Goal: Information Seeking & Learning: Learn about a topic

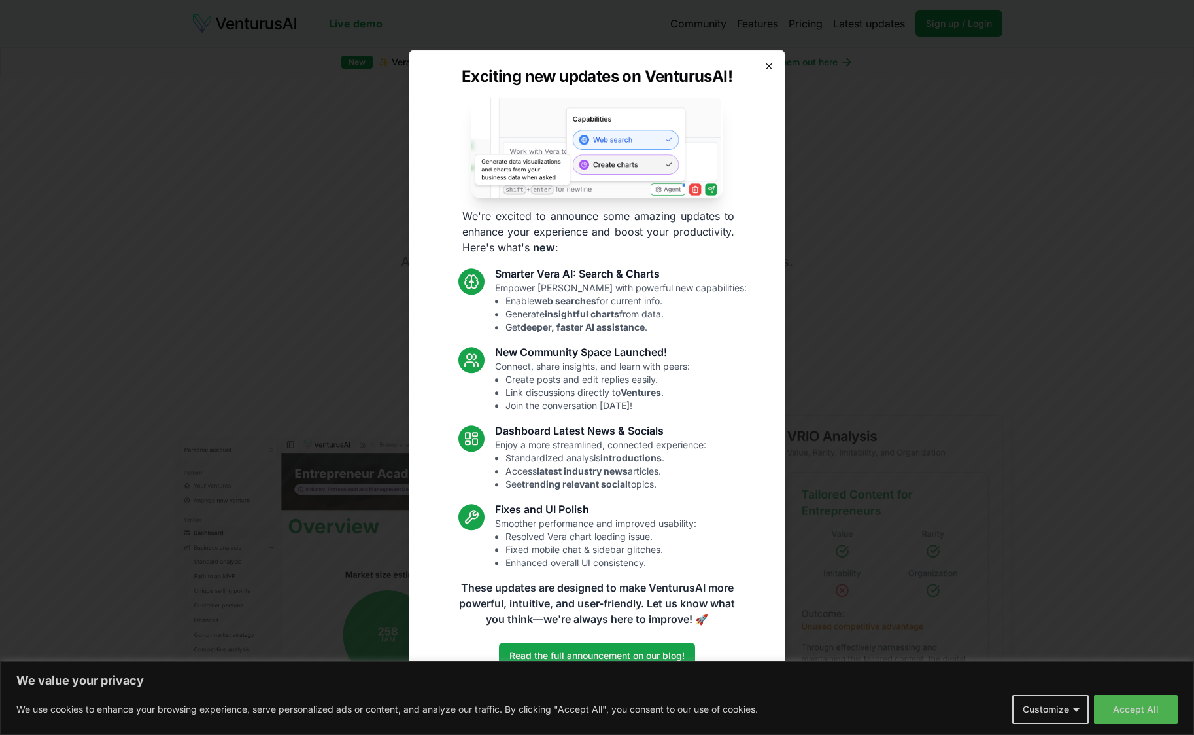
click at [771, 65] on icon "button" at bounding box center [769, 66] width 10 height 10
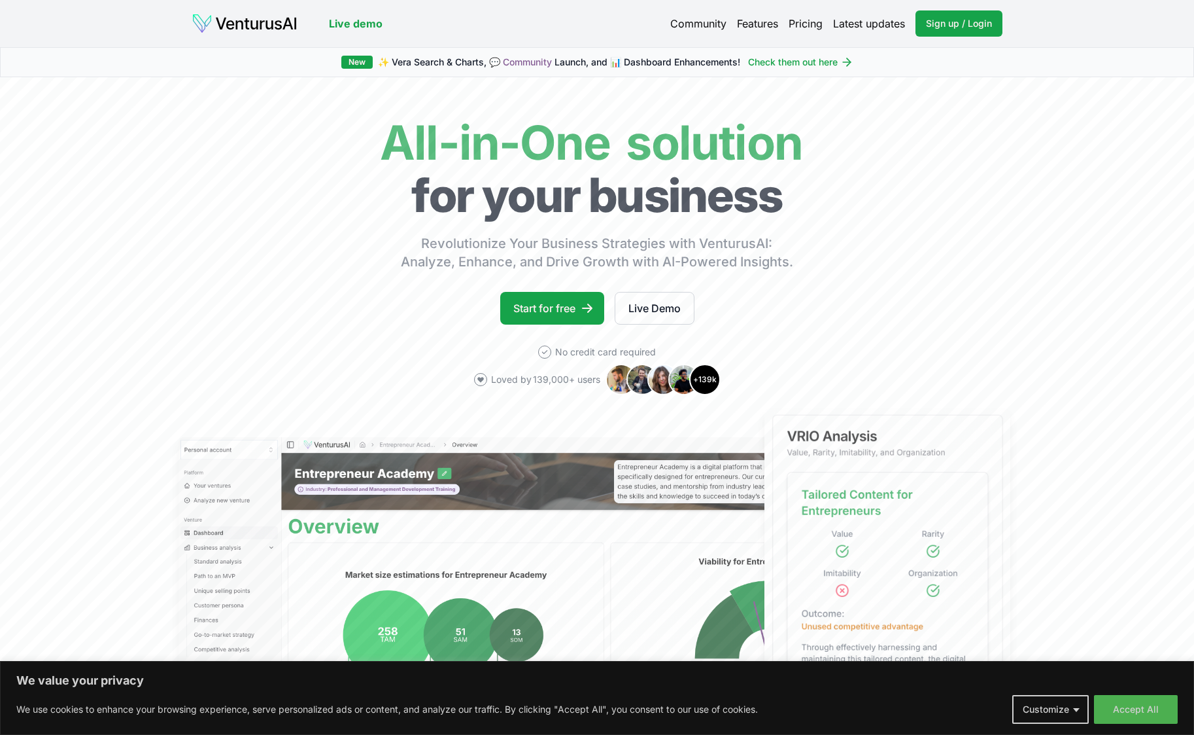
click at [750, 26] on link "Features" at bounding box center [757, 24] width 41 height 16
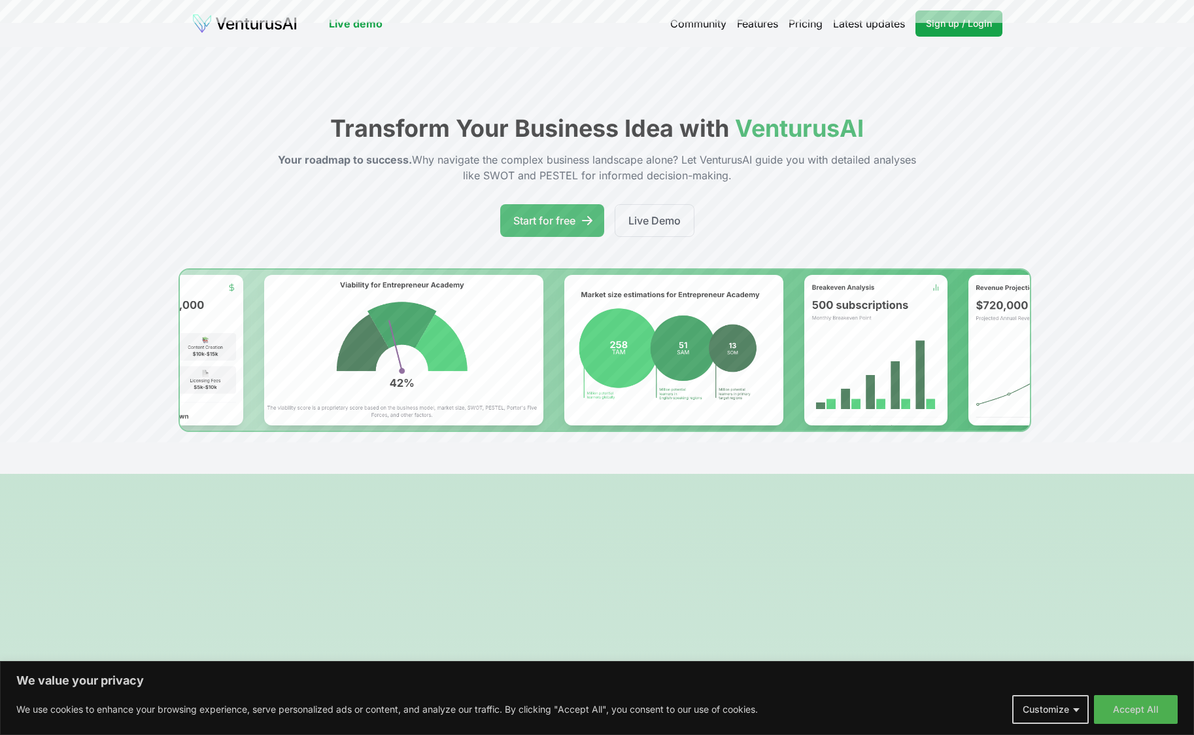
click at [803, 24] on link "Pricing" at bounding box center [806, 24] width 34 height 16
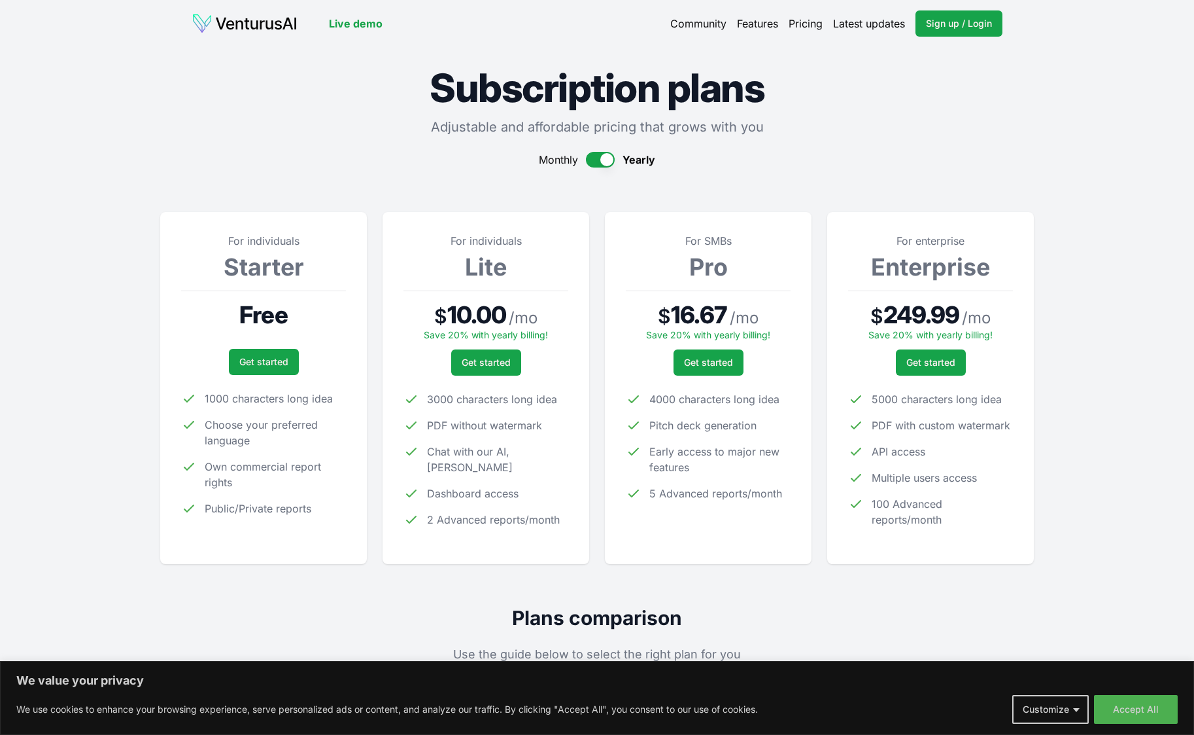
click at [773, 237] on p "For SMBs" at bounding box center [708, 241] width 165 height 16
drag, startPoint x: 1128, startPoint y: 710, endPoint x: 1037, endPoint y: 728, distance: 92.6
click at [1128, 711] on button "Accept All" at bounding box center [1136, 709] width 84 height 29
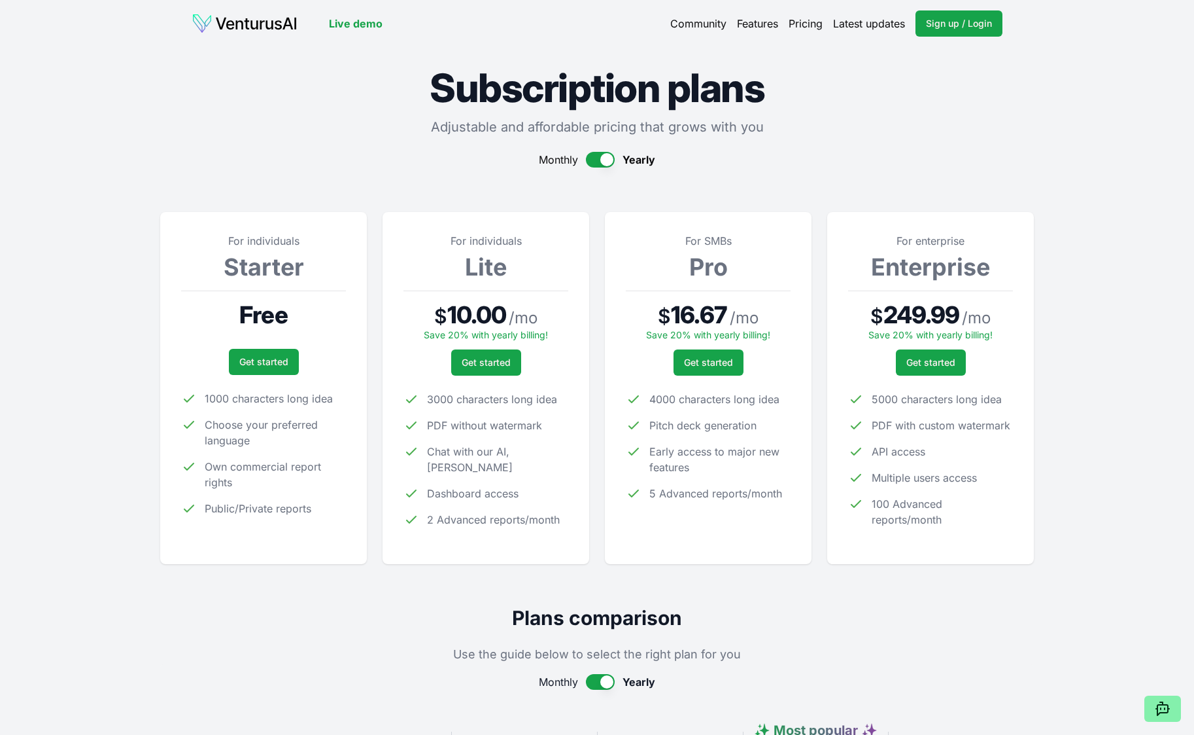
click at [251, 25] on img at bounding box center [245, 23] width 106 height 21
